Goal: Information Seeking & Learning: Check status

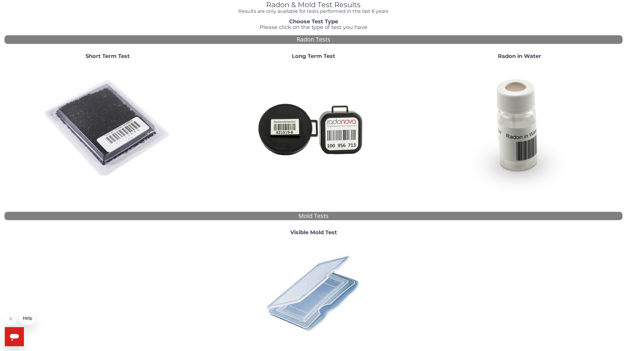
scroll to position [88, 0]
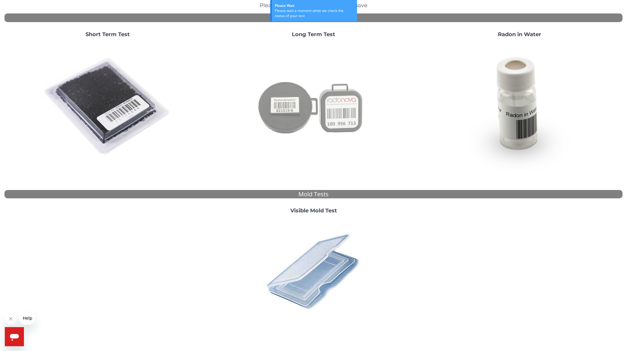
scroll to position [88, 0]
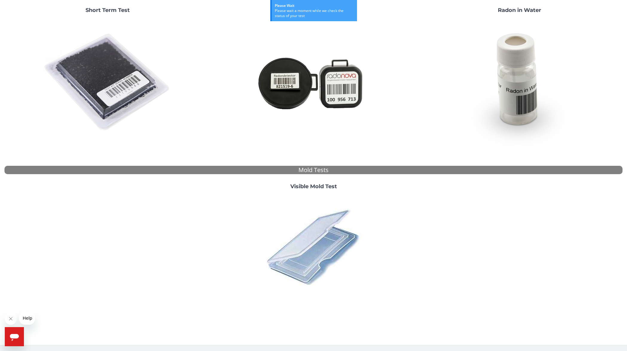
click at [324, 259] on img at bounding box center [313, 247] width 105 height 105
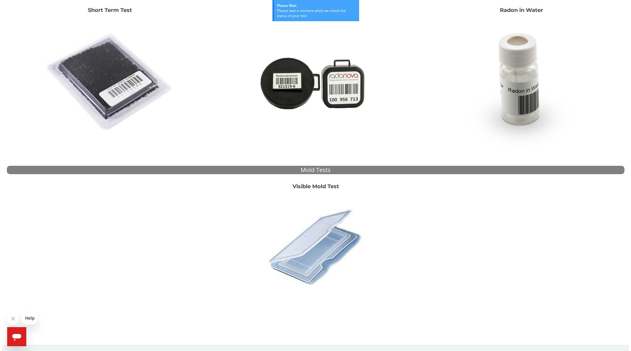
scroll to position [0, 0]
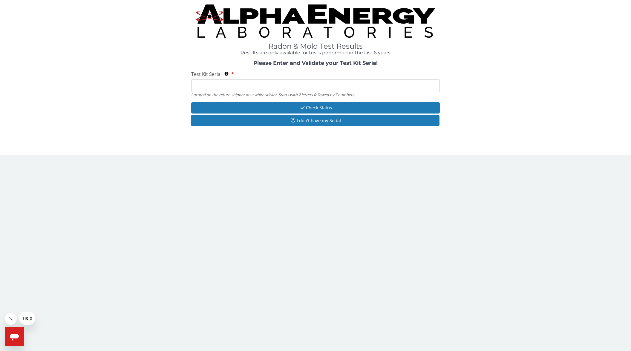
click at [281, 80] on input "Test Kit Serial Located on the return shipper on a white sticker. Starts with 2…" at bounding box center [315, 85] width 249 height 13
paste input "138113"
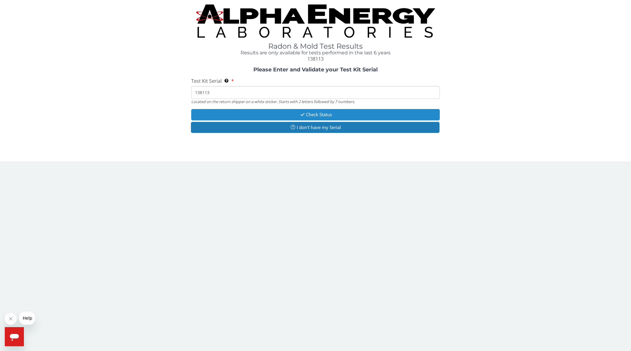
click at [311, 115] on button "Check Status" at bounding box center [315, 114] width 249 height 11
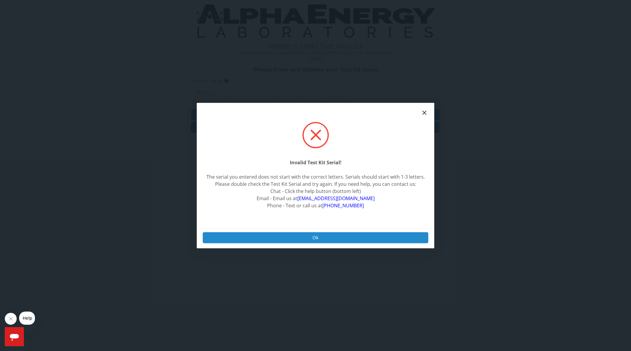
click at [326, 240] on button "Ok" at bounding box center [316, 237] width 226 height 11
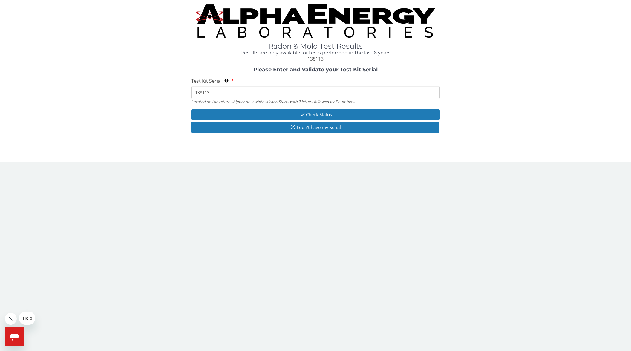
drag, startPoint x: 201, startPoint y: 94, endPoint x: 104, endPoint y: 100, distance: 97.4
click at [149, 94] on div "Please Enter and Validate your Test Kit Serial Test Kit Serial Located on the r…" at bounding box center [315, 101] width 622 height 68
paste input "ML"
type input "ML138113"
click at [336, 117] on button "Check Status" at bounding box center [315, 114] width 249 height 11
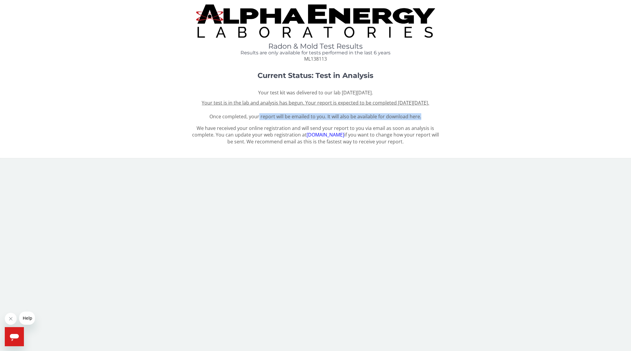
drag, startPoint x: 260, startPoint y: 126, endPoint x: 434, endPoint y: 126, distance: 174.9
click at [434, 120] on div "Your test kit was delivered to our lab [DATE][DATE]. Your test is in the lab an…" at bounding box center [315, 104] width 249 height 31
